Goal: Task Accomplishment & Management: Use online tool/utility

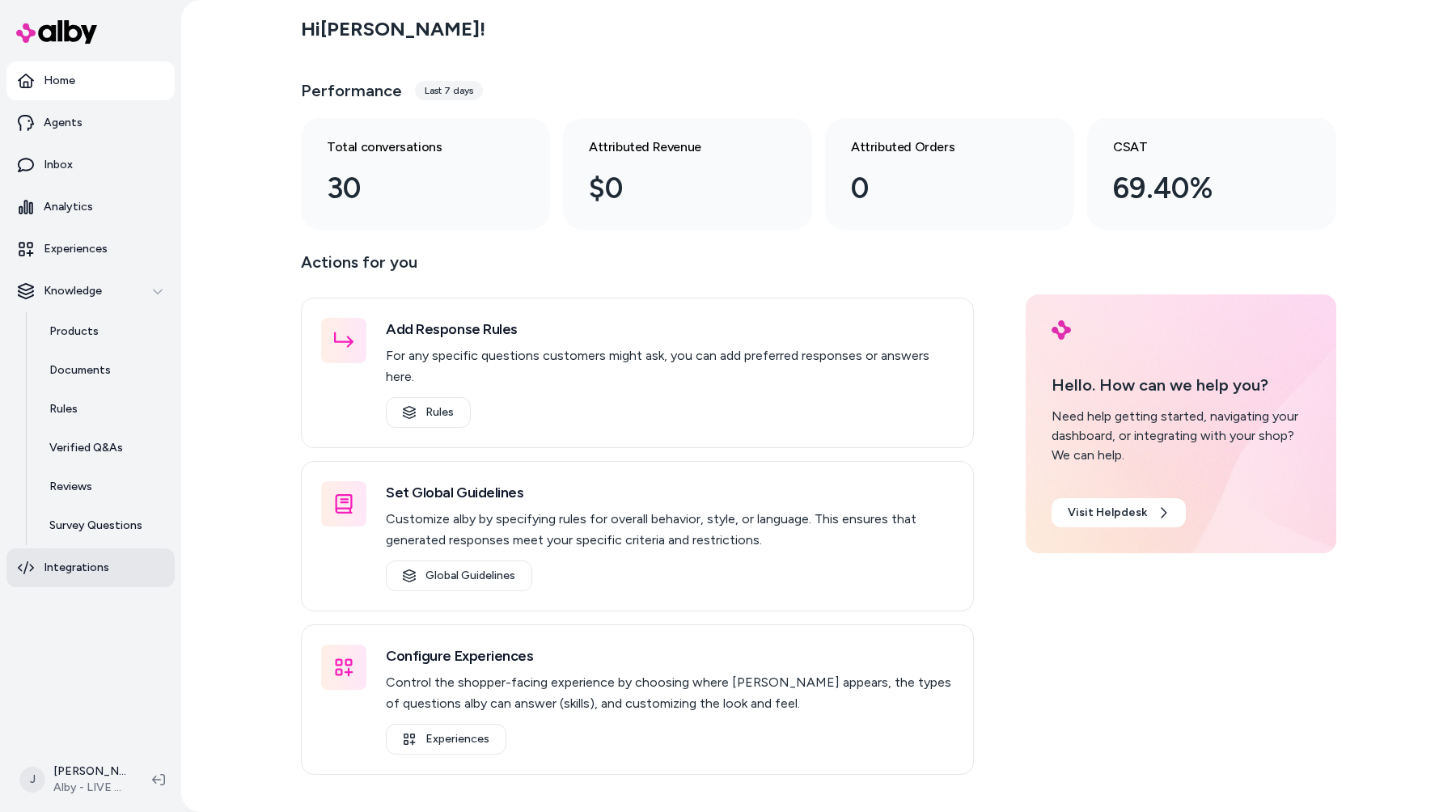
click at [127, 565] on link "Integrations" at bounding box center [91, 567] width 169 height 39
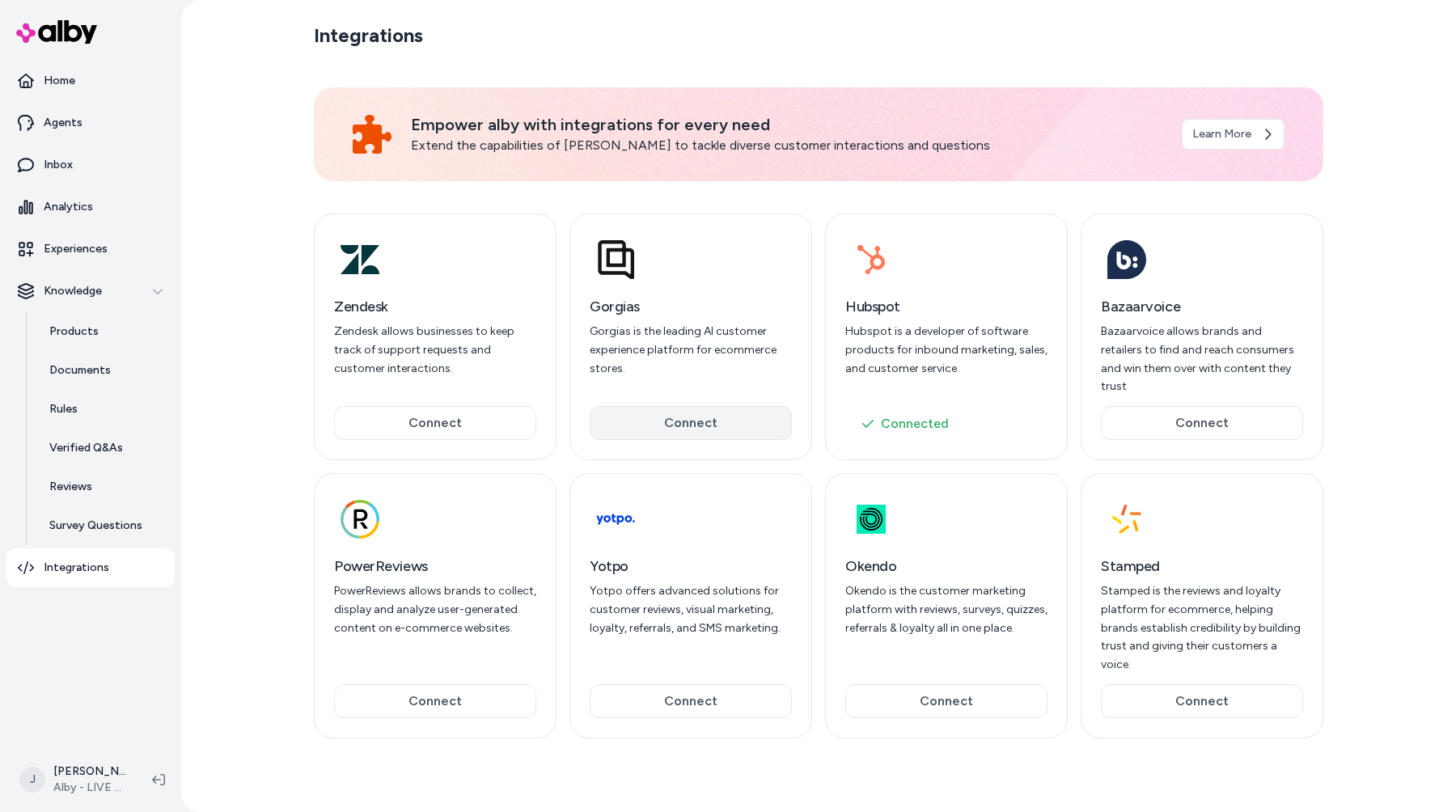
click at [724, 406] on button "Connect" at bounding box center [691, 423] width 203 height 34
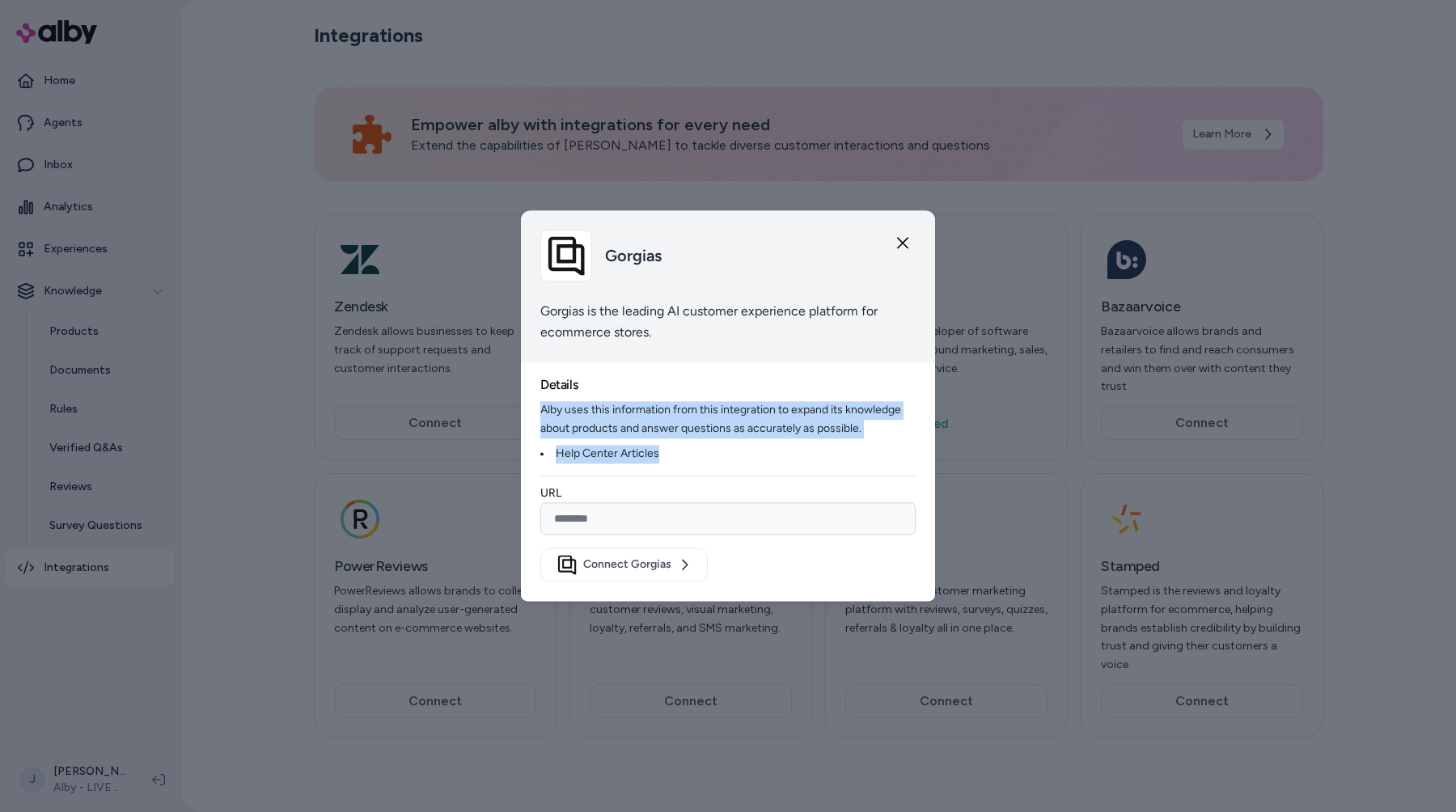
drag, startPoint x: 707, startPoint y: 458, endPoint x: 530, endPoint y: 405, distance: 184.8
click at [530, 405] on div "Details Alby uses this information from this integration to expand its knowledg…" at bounding box center [728, 488] width 414 height 226
drag, startPoint x: 530, startPoint y: 405, endPoint x: 695, endPoint y: 456, distance: 172.7
click at [695, 456] on div "Details Alby uses this information from this integration to expand its knowledg…" at bounding box center [728, 488] width 414 height 226
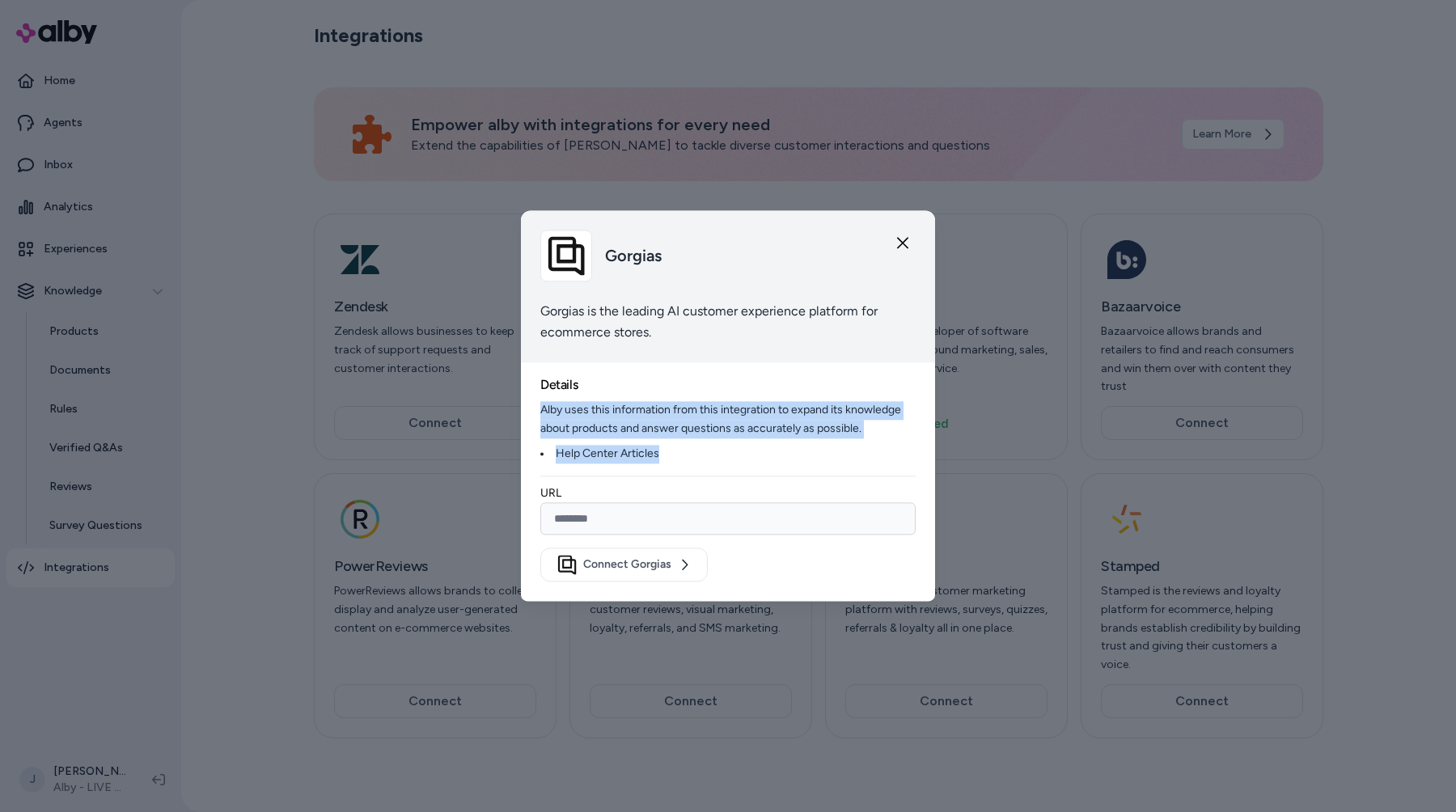
click at [695, 456] on li "Help Center Articles" at bounding box center [728, 454] width 376 height 19
